Goal: Obtain resource: Download file/media

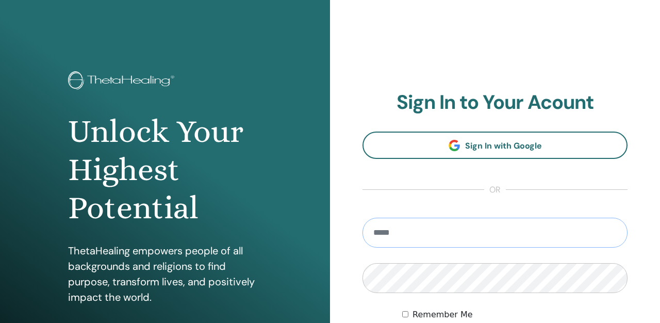
type input "**********"
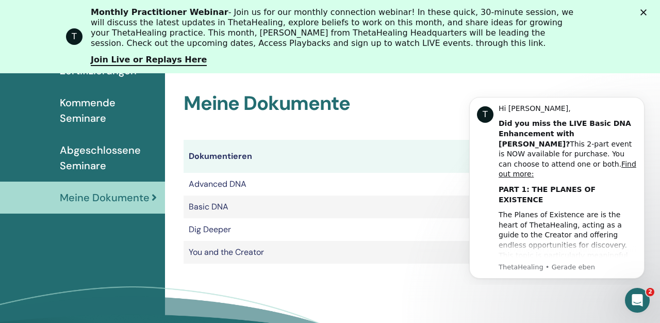
scroll to position [158, 0]
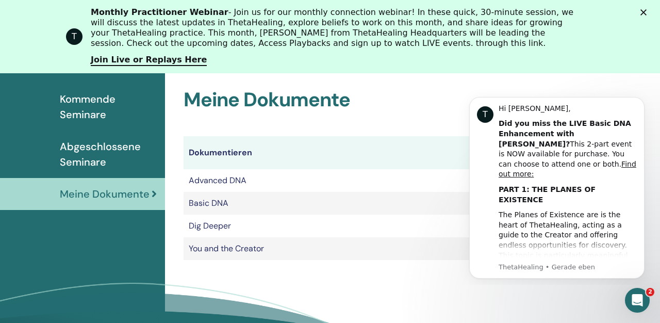
click at [119, 274] on div "Zertifizierungen Kommende Seminare Abgeschlossene Seminare Meine Dokumente" at bounding box center [82, 218] width 165 height 335
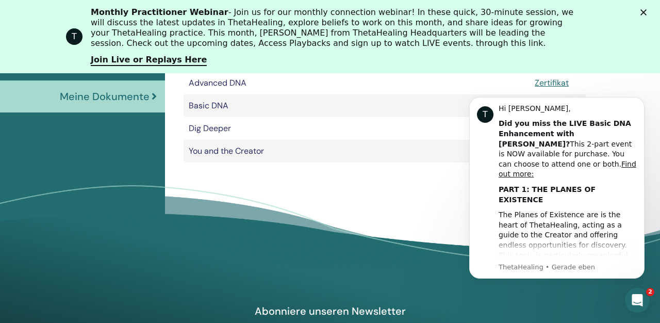
scroll to position [255, 0]
click at [639, 100] on icon "Dismiss notification" at bounding box center [641, 100] width 6 height 6
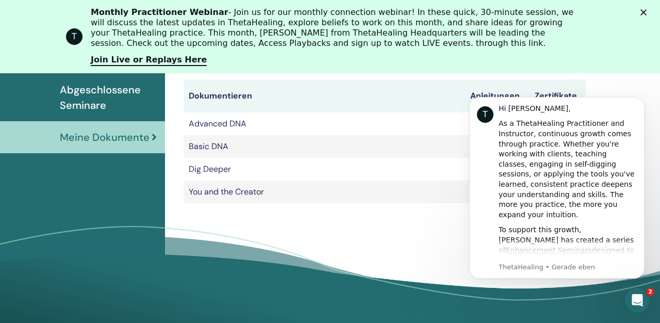
scroll to position [215, 0]
click at [639, 99] on icon "Dismiss notification" at bounding box center [641, 100] width 6 height 6
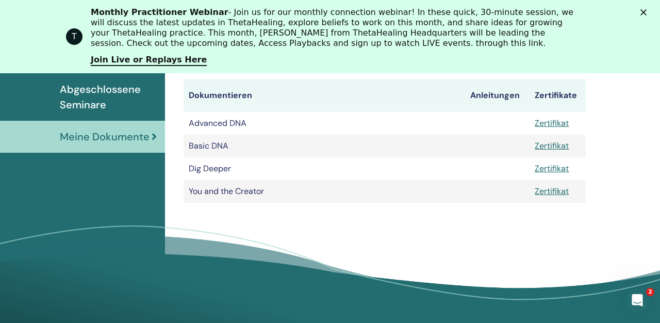
click at [556, 121] on link "Zertifikat" at bounding box center [551, 122] width 34 height 11
click at [547, 120] on link "Zertifikat" at bounding box center [551, 122] width 34 height 11
click at [545, 145] on link "Zertifikat" at bounding box center [551, 145] width 34 height 11
click at [547, 164] on link "Zertifikat" at bounding box center [551, 168] width 34 height 11
click at [547, 189] on link "Zertifikat" at bounding box center [551, 190] width 34 height 11
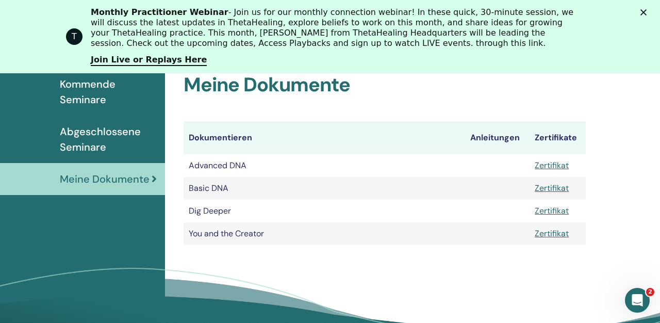
scroll to position [170, 0]
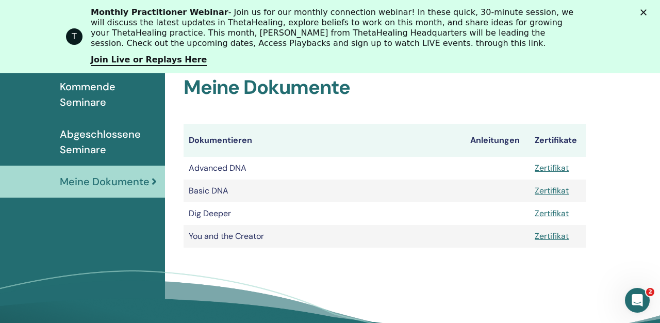
click at [80, 138] on span "Abgeschlossene Seminare" at bounding box center [108, 141] width 97 height 31
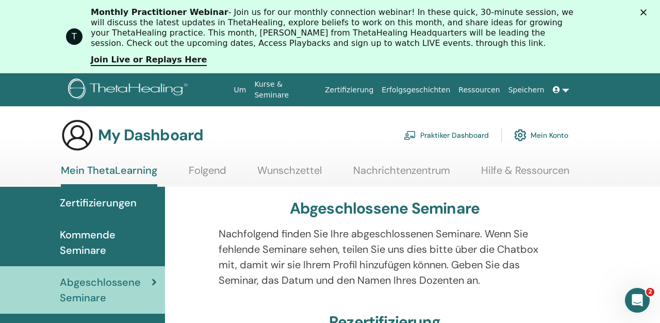
click at [641, 10] on polygon "Schließen" at bounding box center [643, 12] width 6 height 6
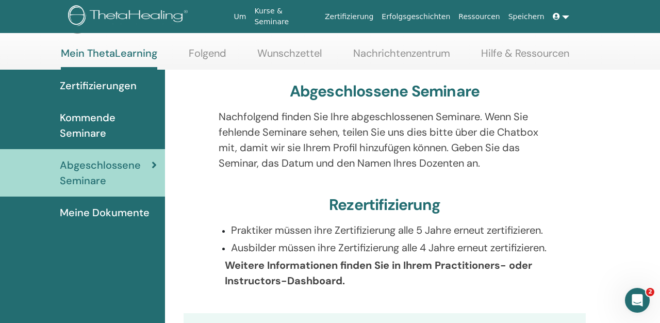
scroll to position [41, 0]
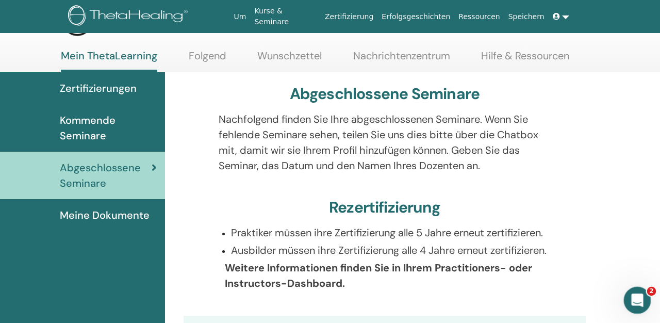
click at [640, 301] on icon "Intercom-Nachrichtendienst öffnen" at bounding box center [635, 298] width 17 height 17
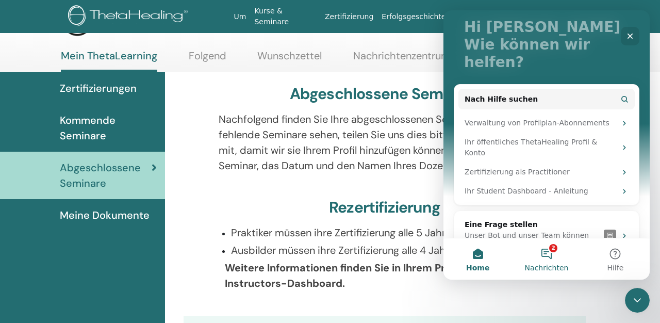
scroll to position [64, 0]
click at [549, 251] on button "2 Nachrichten" at bounding box center [546, 258] width 69 height 41
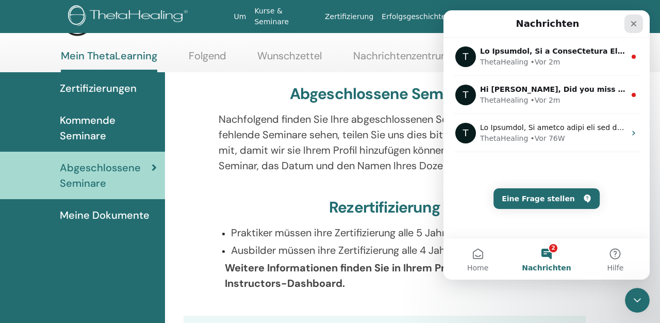
click at [632, 27] on icon "Schließen" at bounding box center [633, 24] width 8 height 8
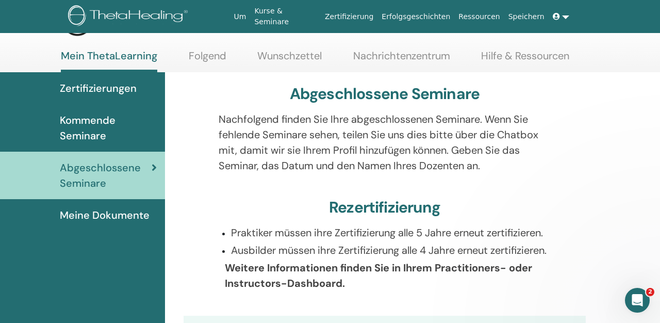
scroll to position [0, 0]
